Goal: Information Seeking & Learning: Understand process/instructions

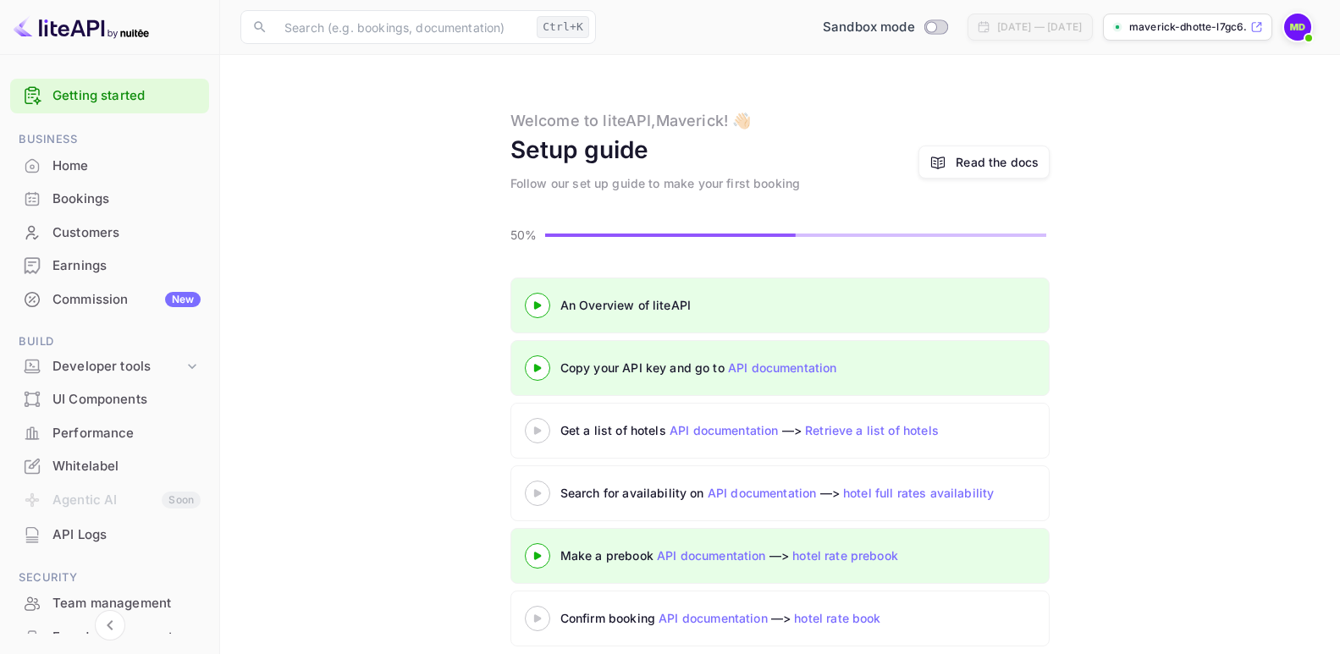
drag, startPoint x: 980, startPoint y: 161, endPoint x: 952, endPoint y: 173, distance: 30.7
click at [980, 160] on div "Read the docs" at bounding box center [996, 162] width 83 height 18
click at [974, 172] on link "Read the docs" at bounding box center [983, 162] width 131 height 33
click at [977, 164] on div "Read the docs" at bounding box center [996, 162] width 83 height 18
